Goal: Task Accomplishment & Management: Manage account settings

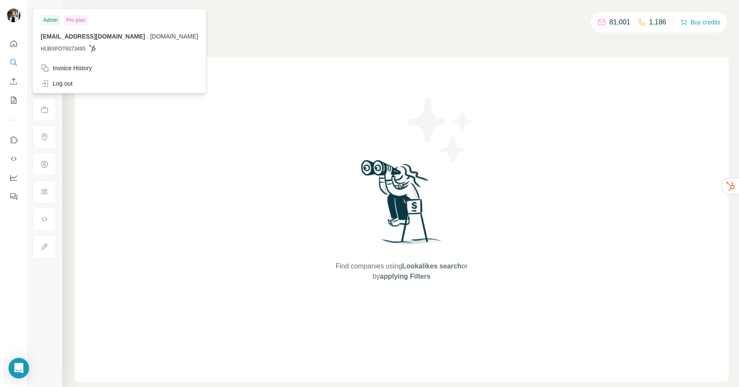
click at [12, 20] on img at bounding box center [14, 16] width 14 height 14
drag, startPoint x: 18, startPoint y: 368, endPoint x: 18, endPoint y: 284, distance: 84.3
click at [18, 284] on body "Show Search Companies People Find companies using Lookalikes search or by apply…" at bounding box center [369, 193] width 739 height 387
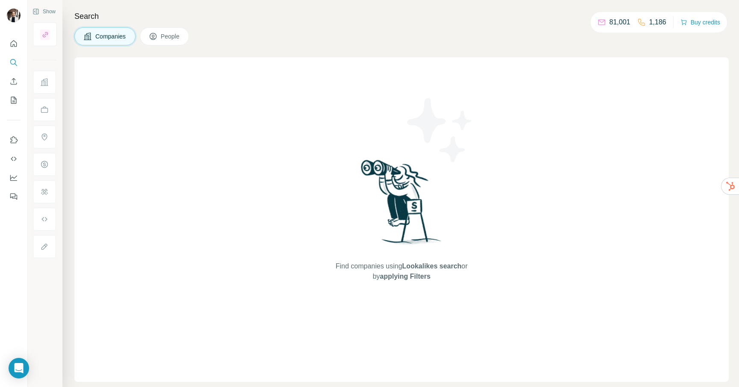
click at [612, 23] on p "81,001" at bounding box center [620, 22] width 21 height 10
click at [617, 24] on p "81,001" at bounding box center [620, 22] width 21 height 10
click at [158, 29] on button "People" at bounding box center [165, 36] width 50 height 18
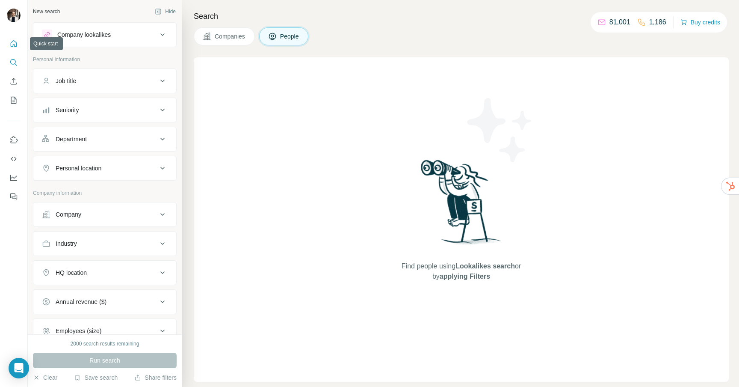
click at [16, 47] on icon "Quick start" at bounding box center [13, 43] width 9 height 9
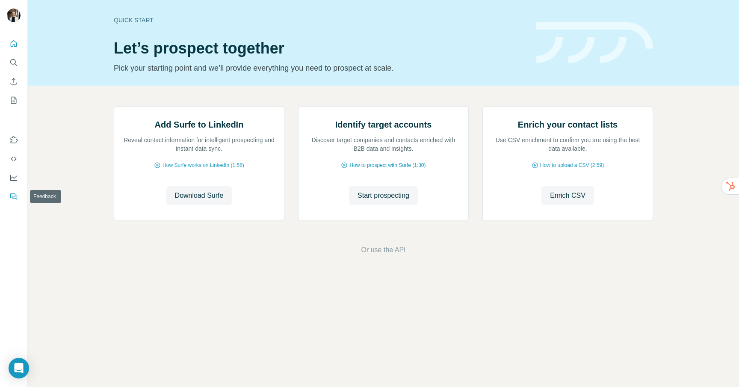
click at [11, 195] on icon "Feedback" at bounding box center [13, 196] width 9 height 9
click at [14, 172] on button "Dashboard" at bounding box center [14, 177] width 14 height 15
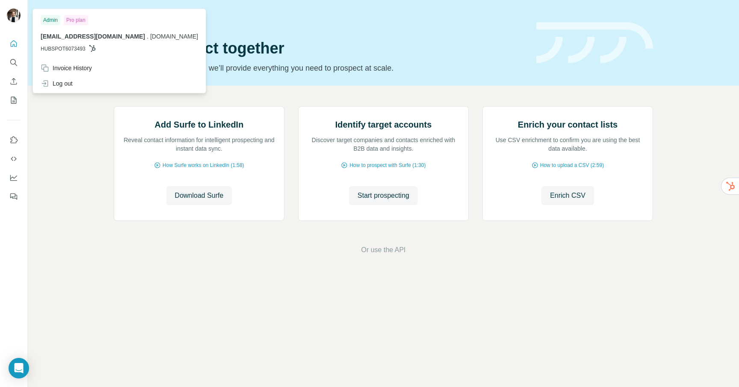
click at [14, 18] on img at bounding box center [14, 16] width 14 height 14
click at [50, 20] on div "Admin" at bounding box center [51, 20] width 20 height 10
click at [73, 34] on span "[EMAIL_ADDRESS][DOMAIN_NAME]" at bounding box center [93, 36] width 104 height 7
click at [71, 73] on div "Invoice History" at bounding box center [120, 67] width 168 height 15
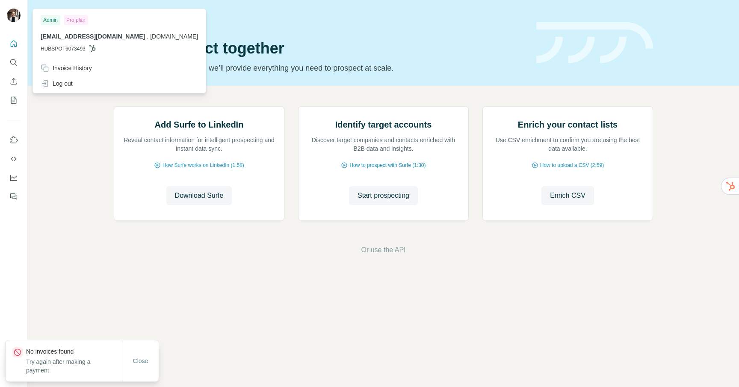
click at [145, 376] on div "Close" at bounding box center [140, 360] width 37 height 41
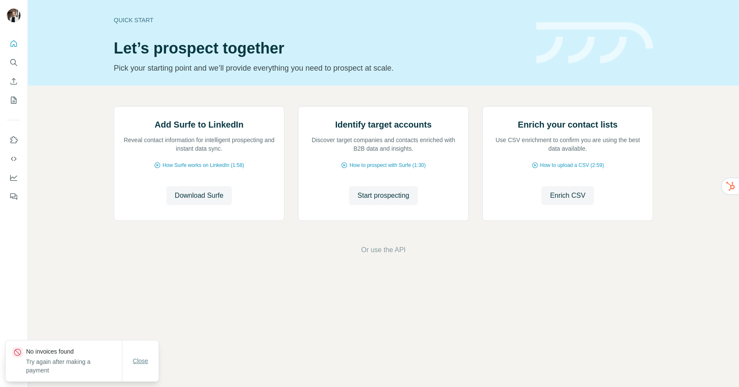
click at [137, 360] on button "Close" at bounding box center [140, 360] width 27 height 15
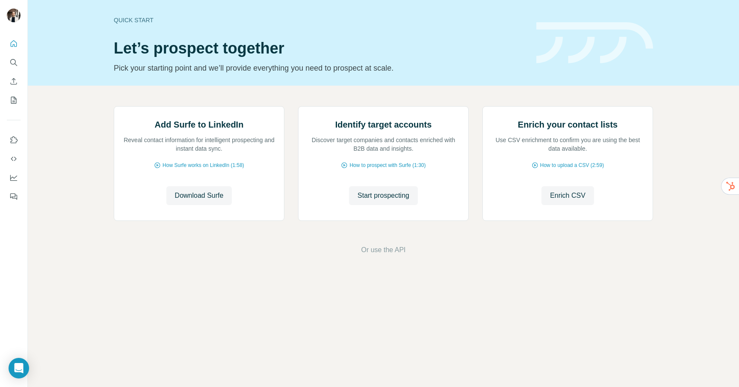
drag, startPoint x: 21, startPoint y: 366, endPoint x: 54, endPoint y: 264, distance: 107.9
click at [54, 264] on body "Quick start Let’s prospect together Pick your starting point and we’ll provide …" at bounding box center [369, 193] width 739 height 387
click at [10, 47] on icon "Quick start" at bounding box center [13, 43] width 9 height 9
click at [15, 66] on icon "Search" at bounding box center [13, 62] width 9 height 9
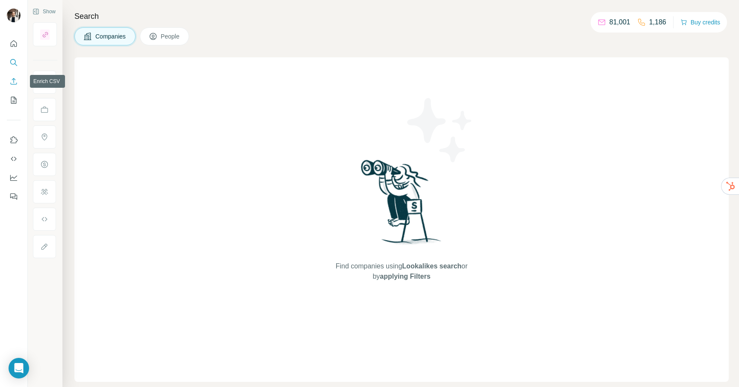
click at [15, 89] on button "Enrich CSV" at bounding box center [14, 81] width 14 height 15
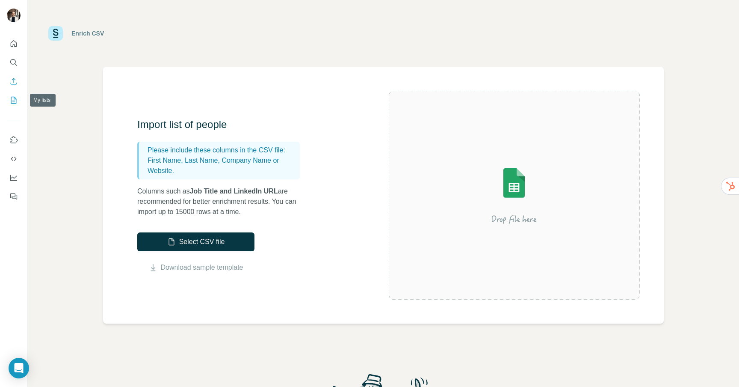
click at [12, 102] on icon "My lists" at bounding box center [13, 100] width 9 height 9
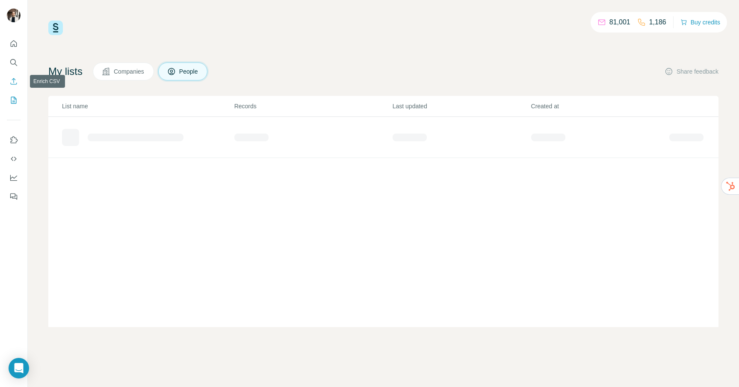
click at [16, 77] on icon "Enrich CSV" at bounding box center [13, 81] width 9 height 9
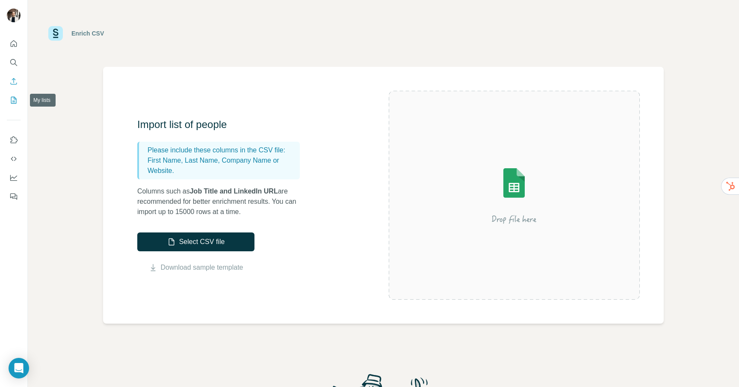
click at [16, 96] on icon "My lists" at bounding box center [13, 100] width 9 height 9
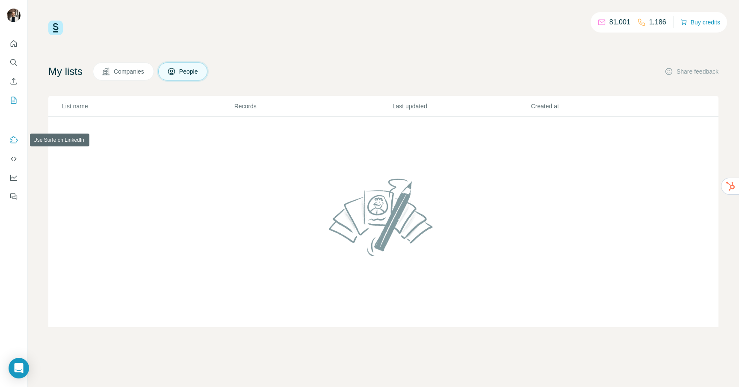
click at [15, 141] on icon "Use Surfe on LinkedIn" at bounding box center [13, 140] width 9 height 9
click at [14, 175] on icon "Dashboard" at bounding box center [13, 177] width 9 height 9
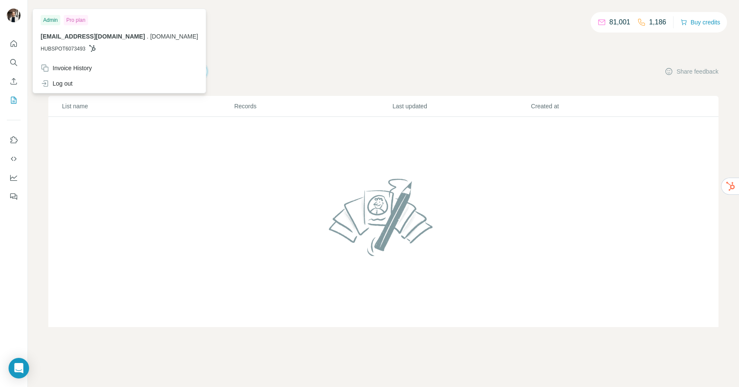
click at [10, 14] on img at bounding box center [14, 16] width 14 height 14
click at [68, 50] on span "HUBSPOT6073493" at bounding box center [63, 49] width 45 height 8
click at [68, 21] on div "Pro plan" at bounding box center [76, 20] width 24 height 10
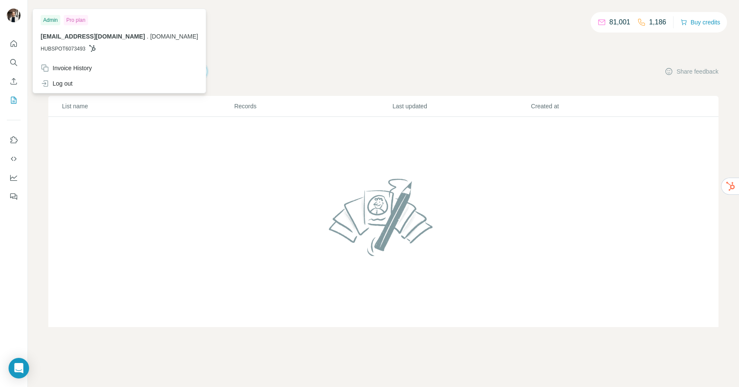
click at [50, 19] on div "Admin" at bounding box center [51, 20] width 20 height 10
click at [10, 13] on img at bounding box center [14, 16] width 14 height 14
click at [15, 15] on img at bounding box center [14, 16] width 14 height 14
click at [68, 73] on div "Invoice History" at bounding box center [120, 67] width 168 height 15
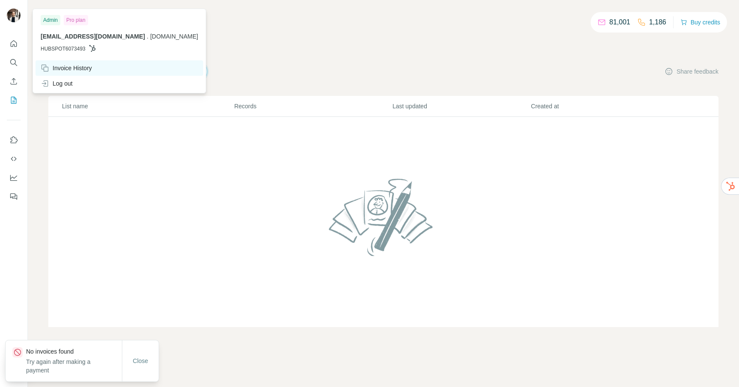
click at [68, 71] on div "Invoice History" at bounding box center [66, 68] width 51 height 9
click at [14, 18] on img at bounding box center [14, 16] width 14 height 14
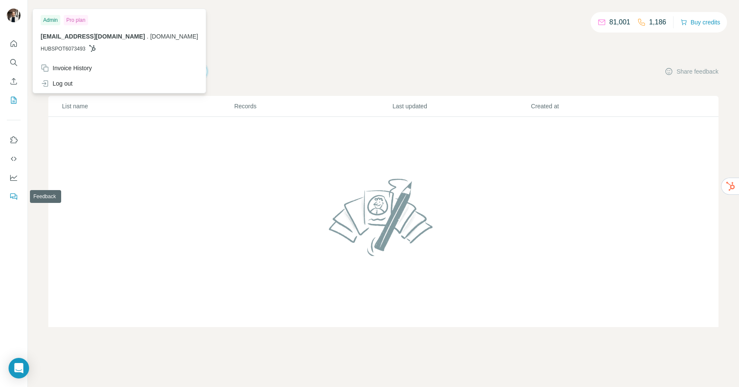
click at [13, 202] on button "Feedback" at bounding box center [14, 196] width 14 height 15
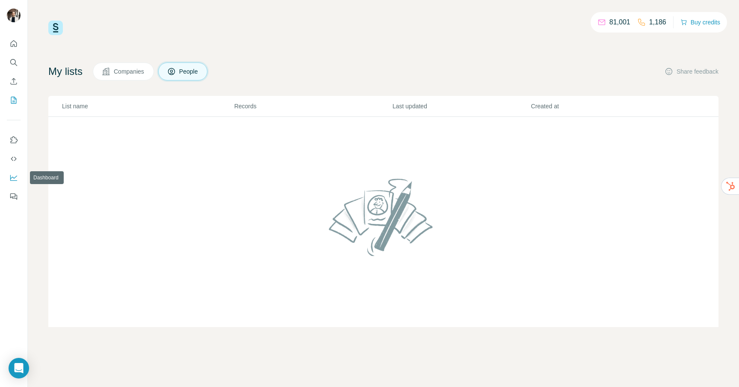
click at [14, 173] on button "Dashboard" at bounding box center [14, 177] width 14 height 15
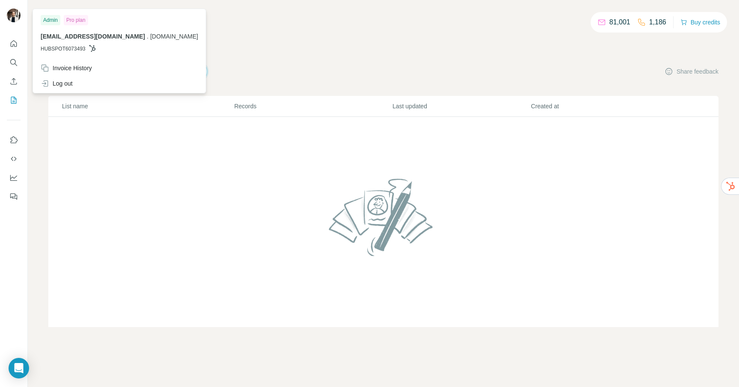
click at [12, 20] on img at bounding box center [14, 16] width 14 height 14
click at [150, 39] on span "[DOMAIN_NAME]" at bounding box center [174, 36] width 48 height 7
click at [55, 164] on td at bounding box center [383, 222] width 671 height 211
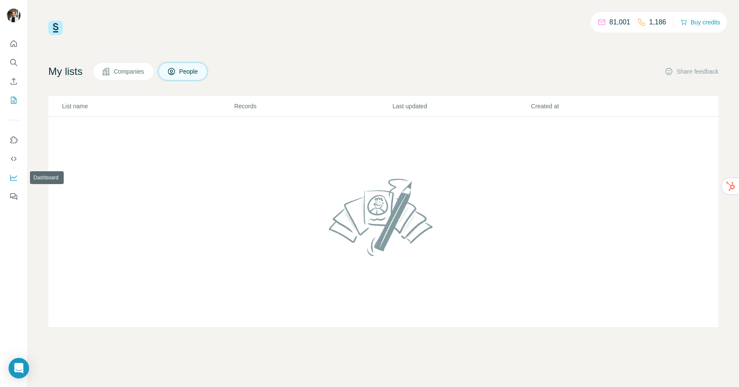
click at [12, 179] on icon "Dashboard" at bounding box center [13, 177] width 9 height 9
